Goal: Information Seeking & Learning: Learn about a topic

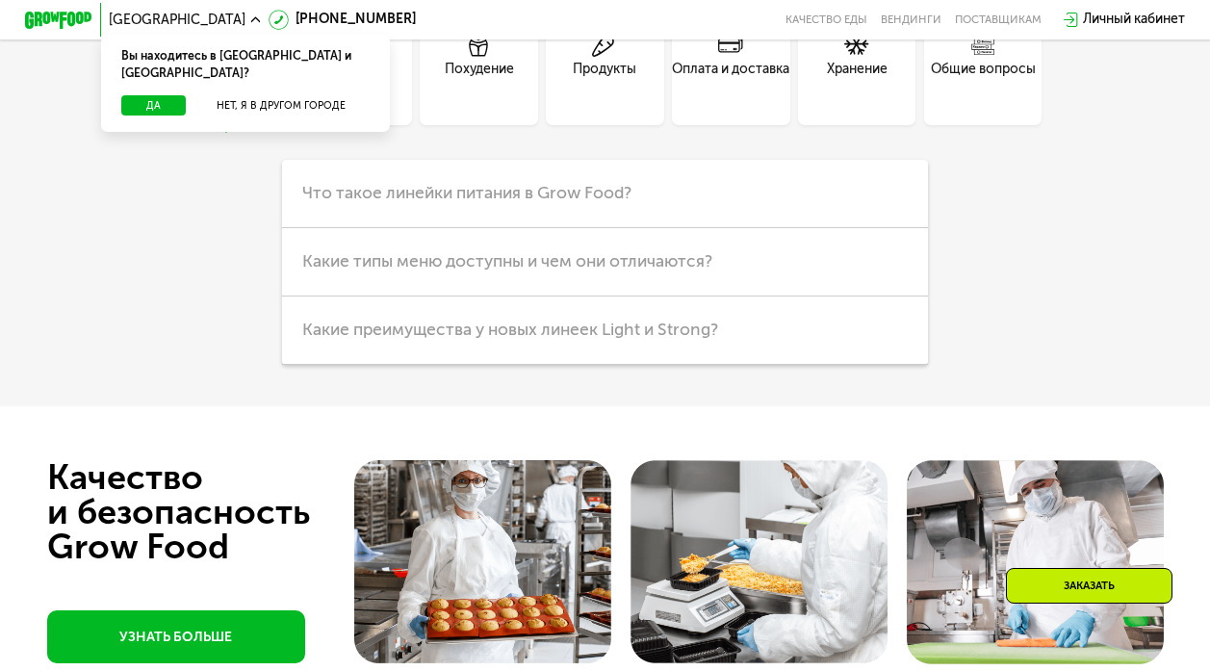
scroll to position [4043, 0]
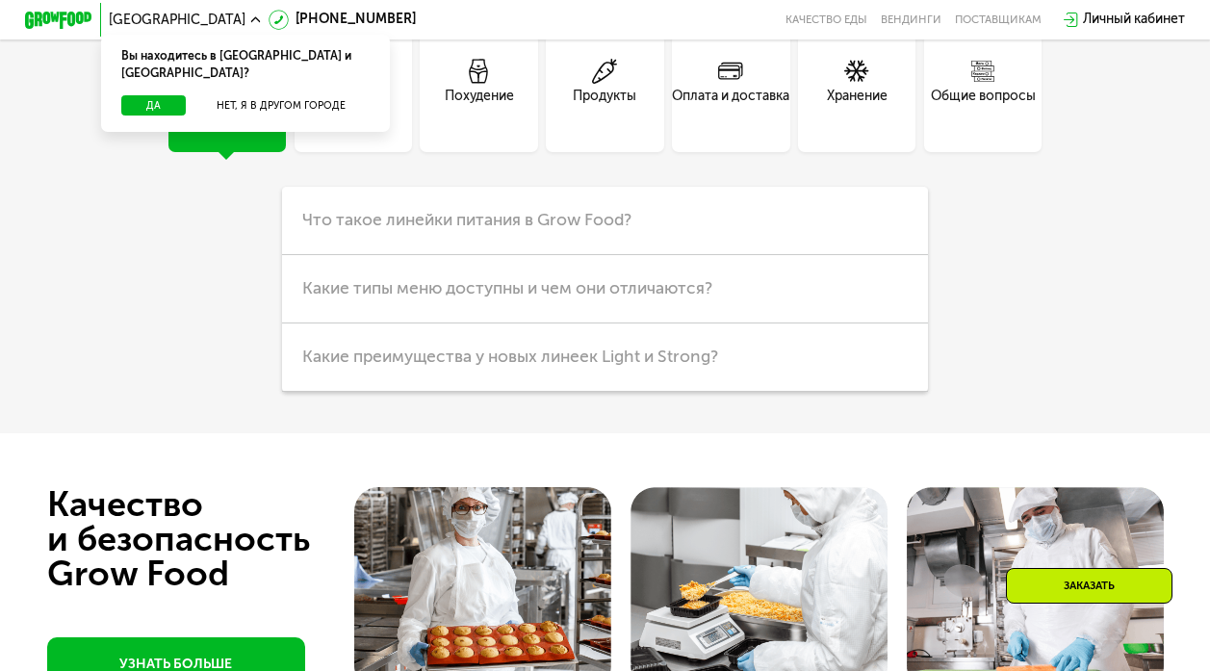
click at [341, 127] on div "Кешбэк" at bounding box center [352, 107] width 49 height 40
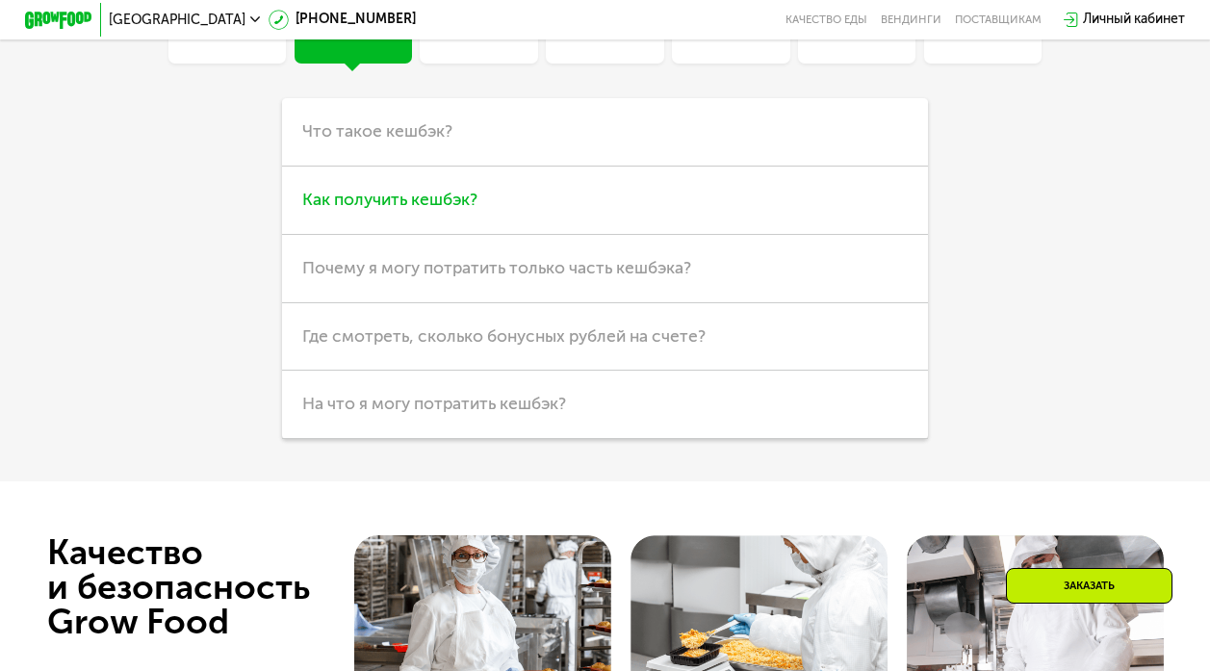
scroll to position [4147, 0]
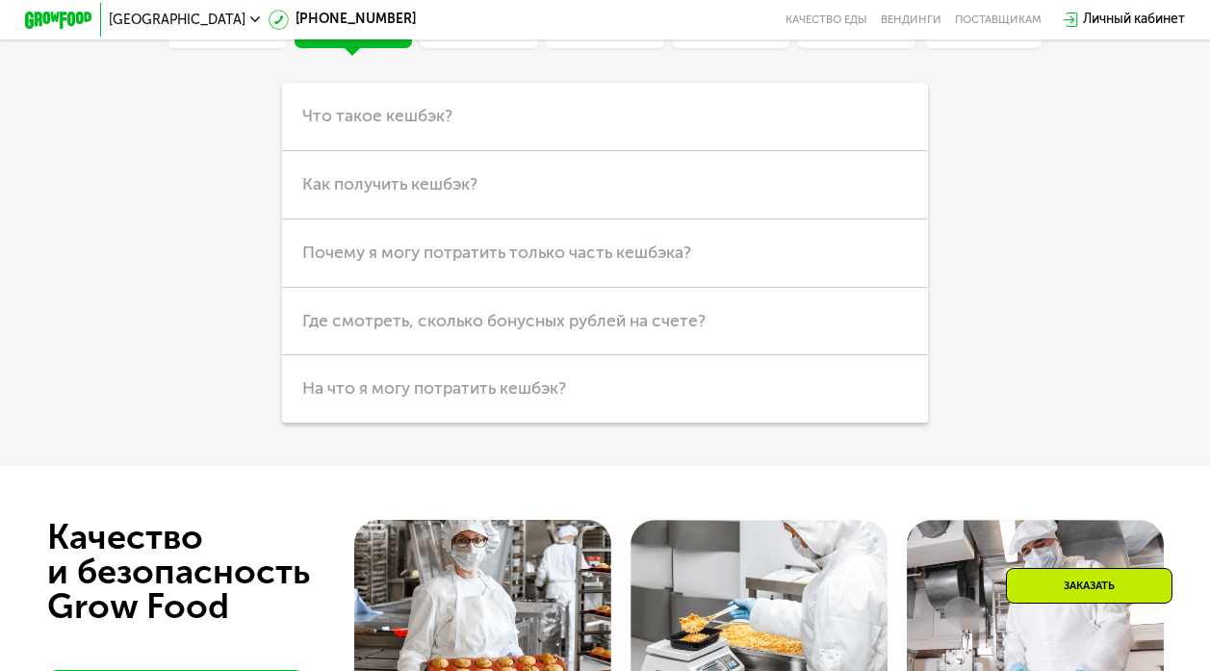
click at [726, 23] on div "Оплата и доставка" at bounding box center [730, 3] width 117 height 40
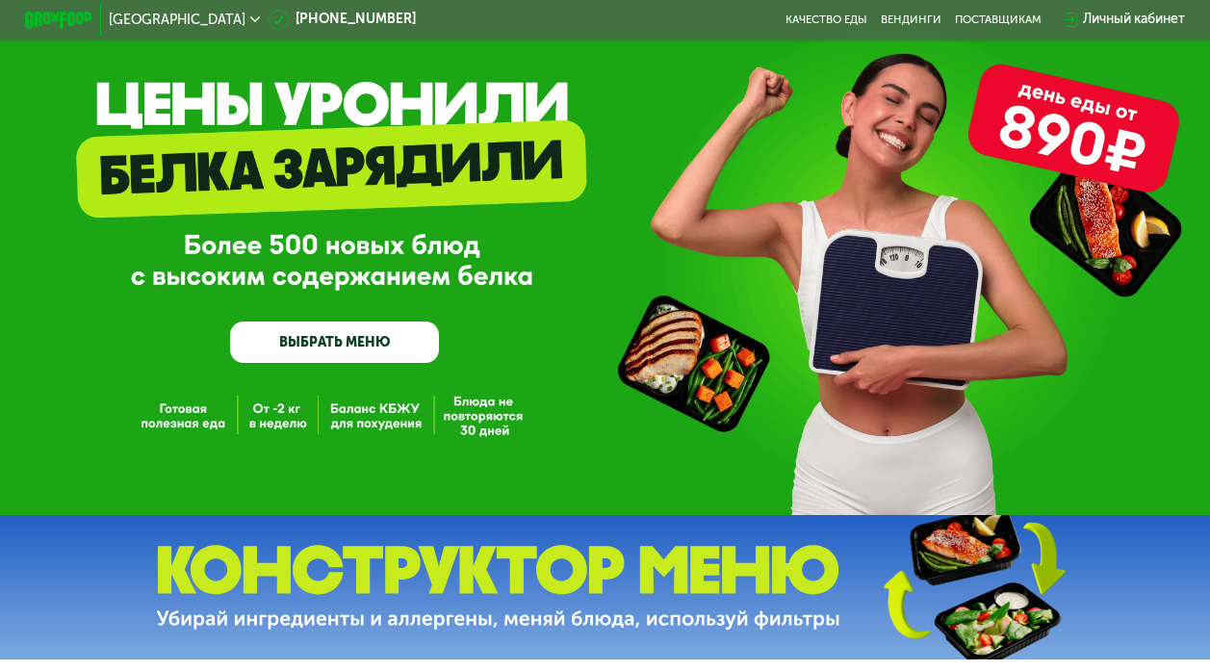
scroll to position [0, 0]
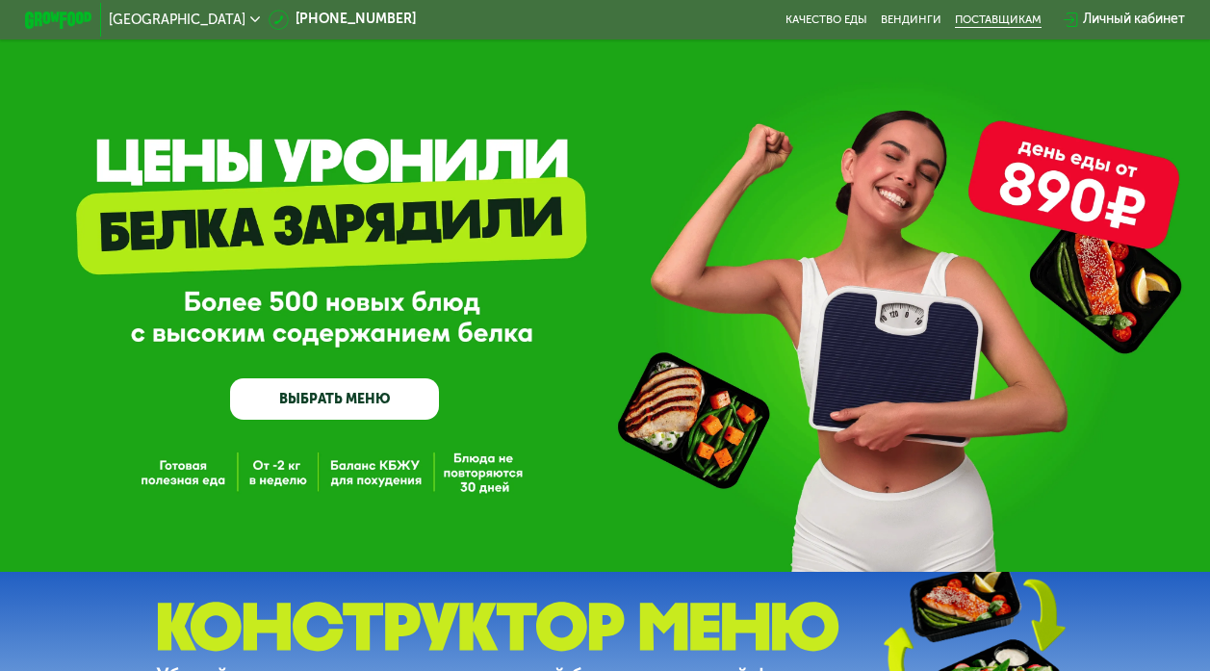
click at [1004, 18] on div "поставщикам" at bounding box center [998, 19] width 87 height 13
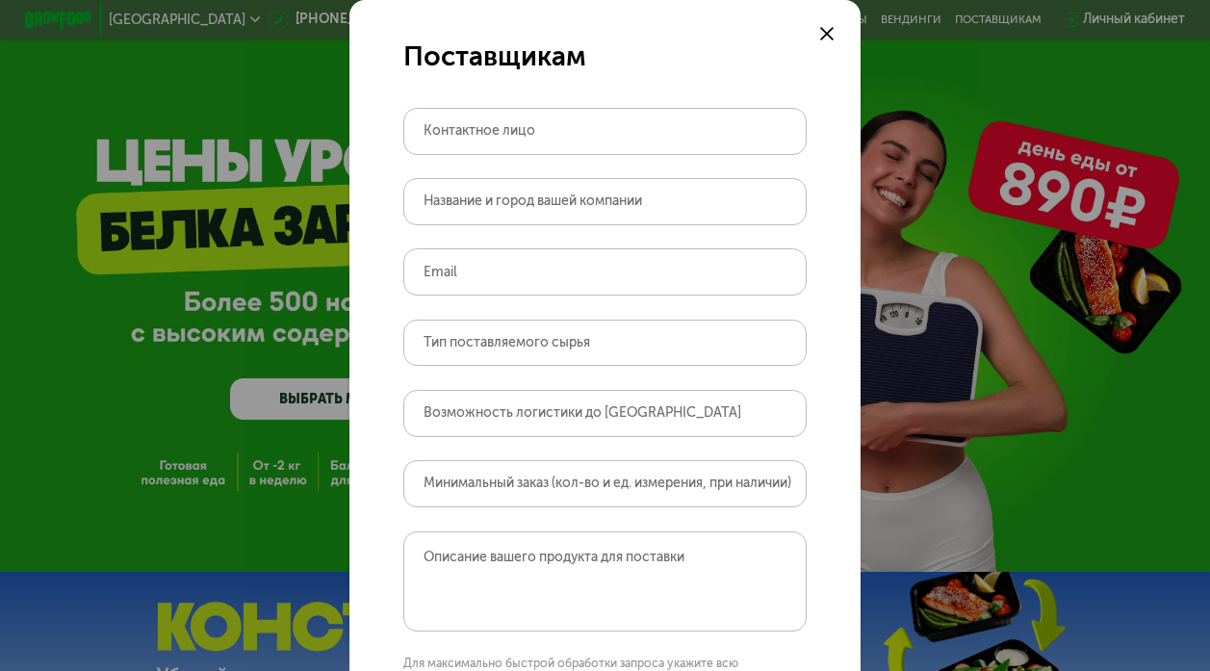
click at [820, 28] on use at bounding box center [826, 33] width 13 height 13
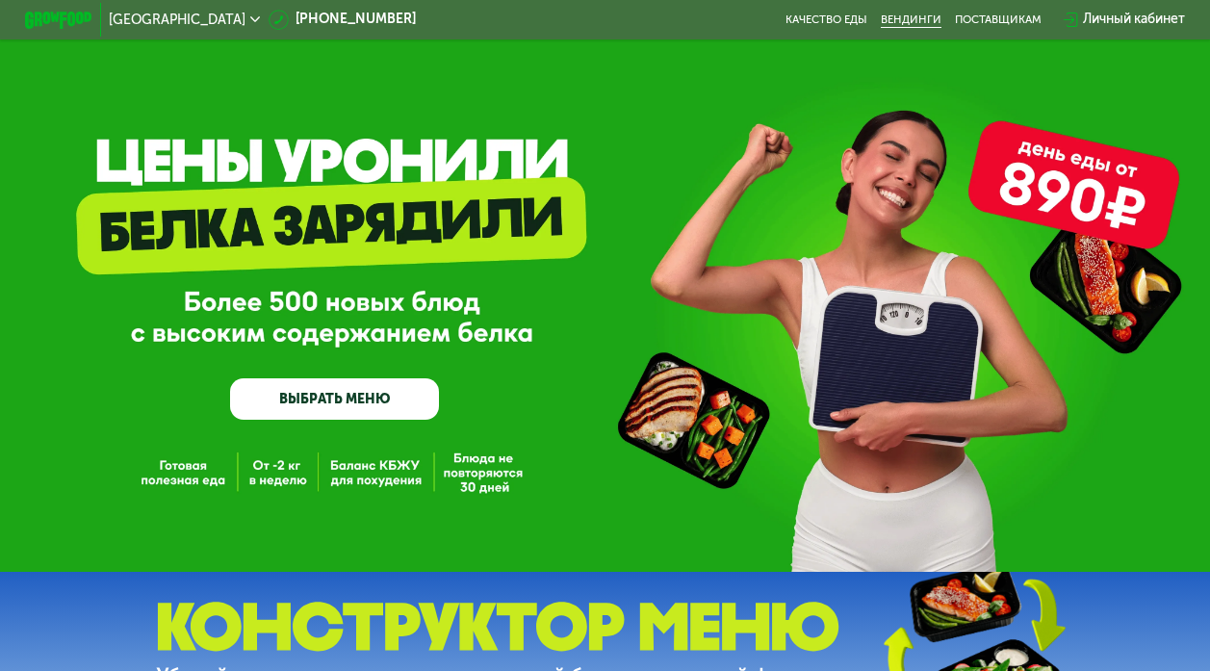
click at [901, 20] on link "Вендинги" at bounding box center [911, 19] width 61 height 13
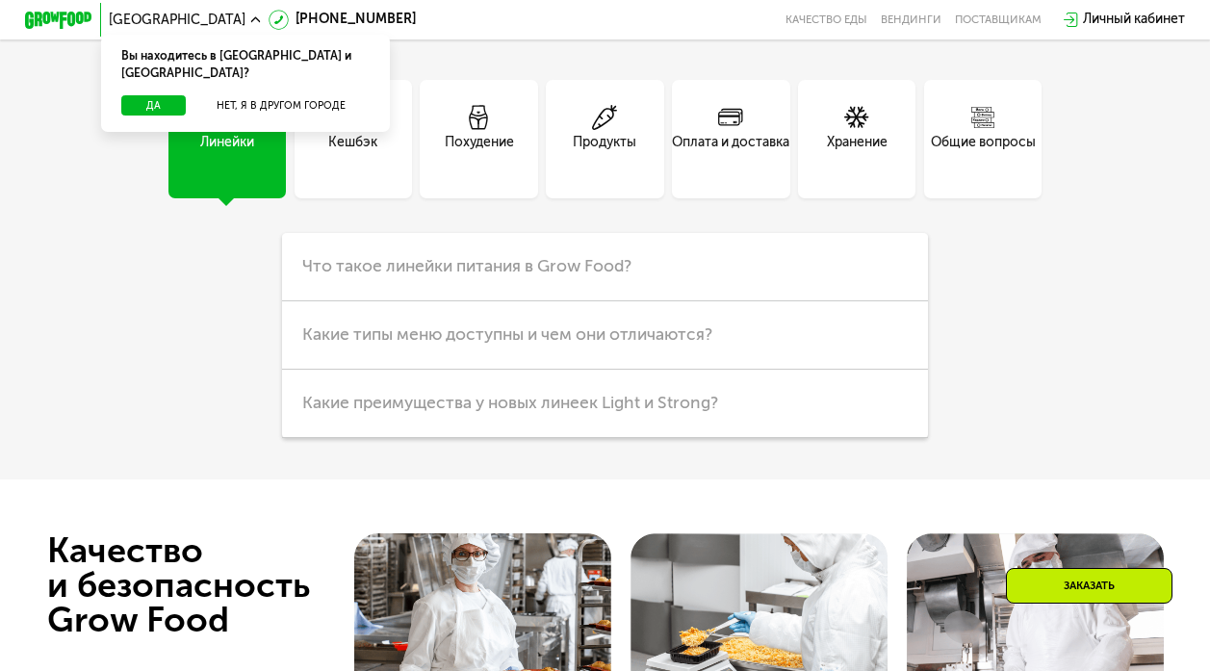
scroll to position [4030, 0]
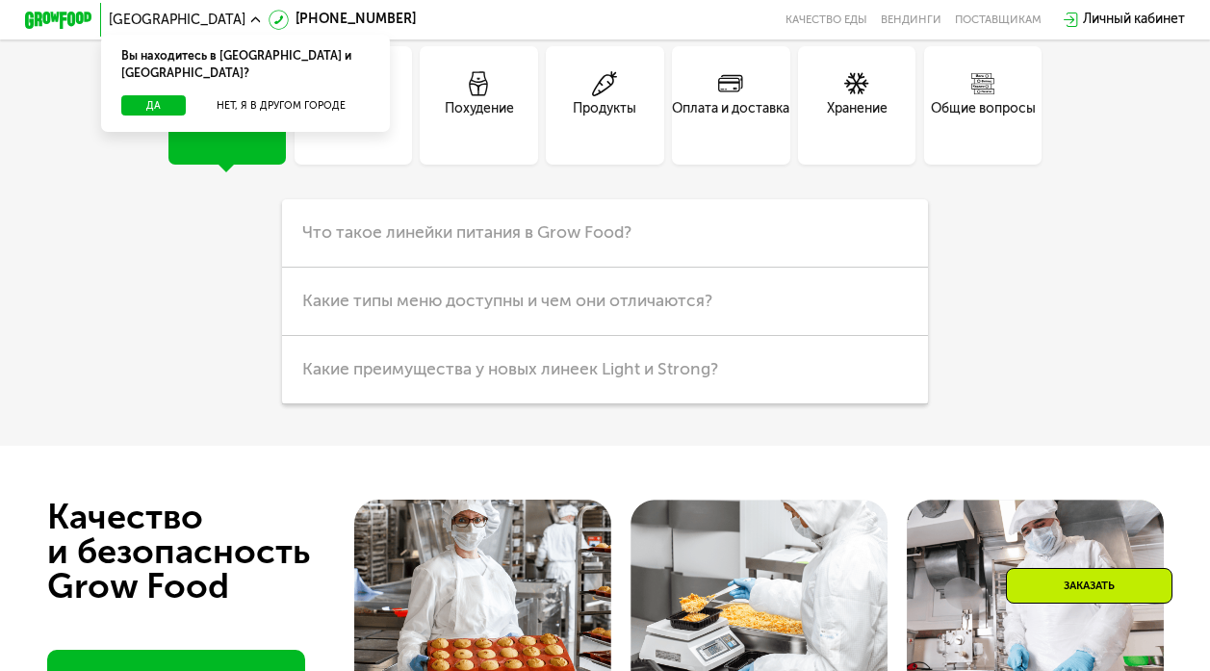
click at [955, 140] on div "Общие вопросы" at bounding box center [983, 119] width 105 height 40
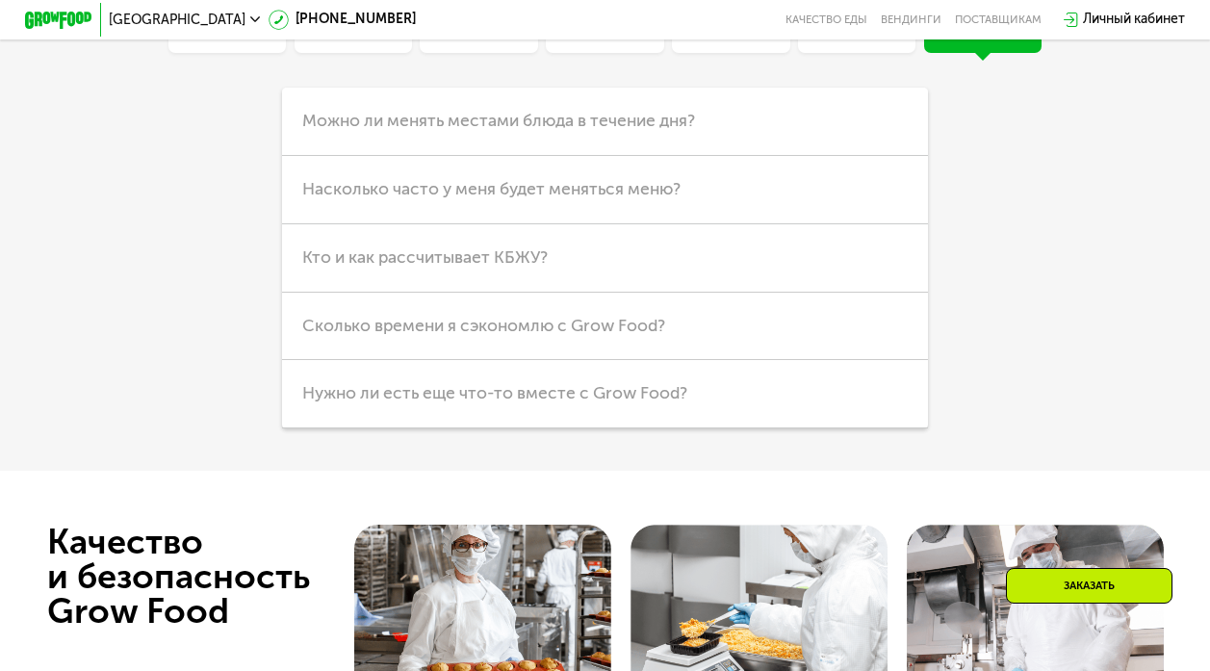
scroll to position [4155, 0]
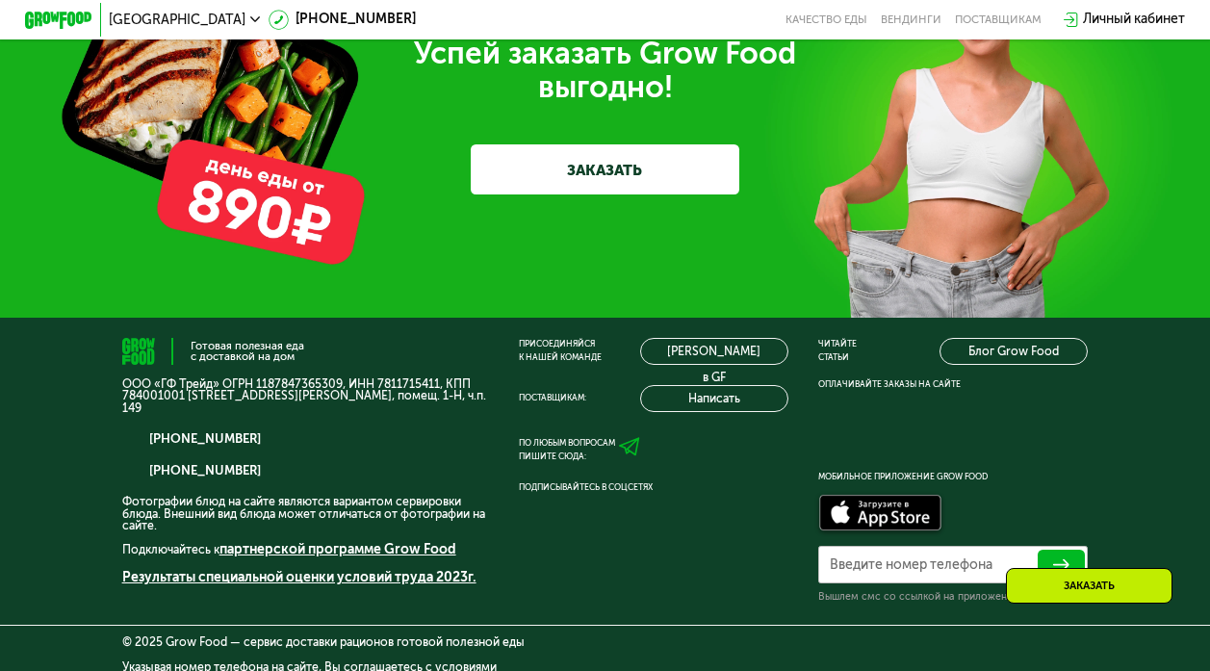
scroll to position [5359, 0]
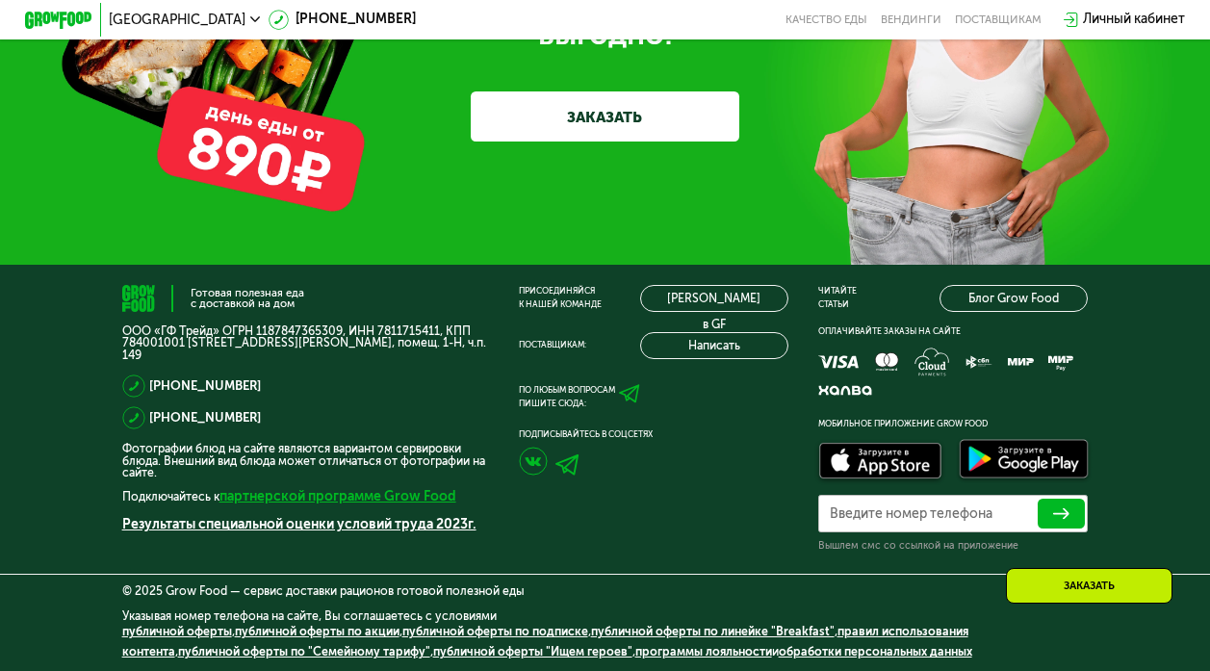
click at [418, 499] on link "партнерской программе Grow Food" at bounding box center [338, 496] width 237 height 16
